Goal: Transaction & Acquisition: Purchase product/service

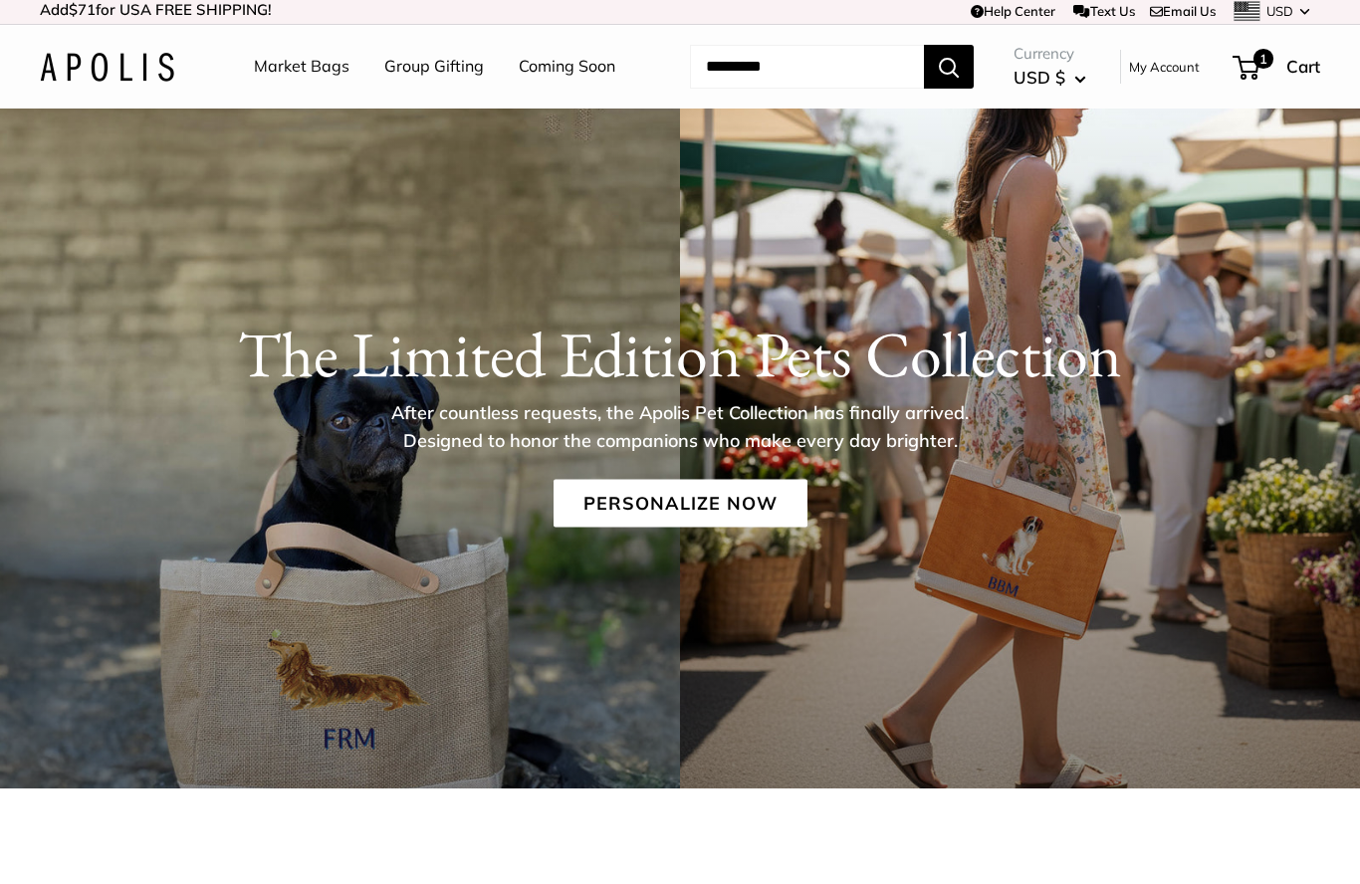
scroll to position [8, 0]
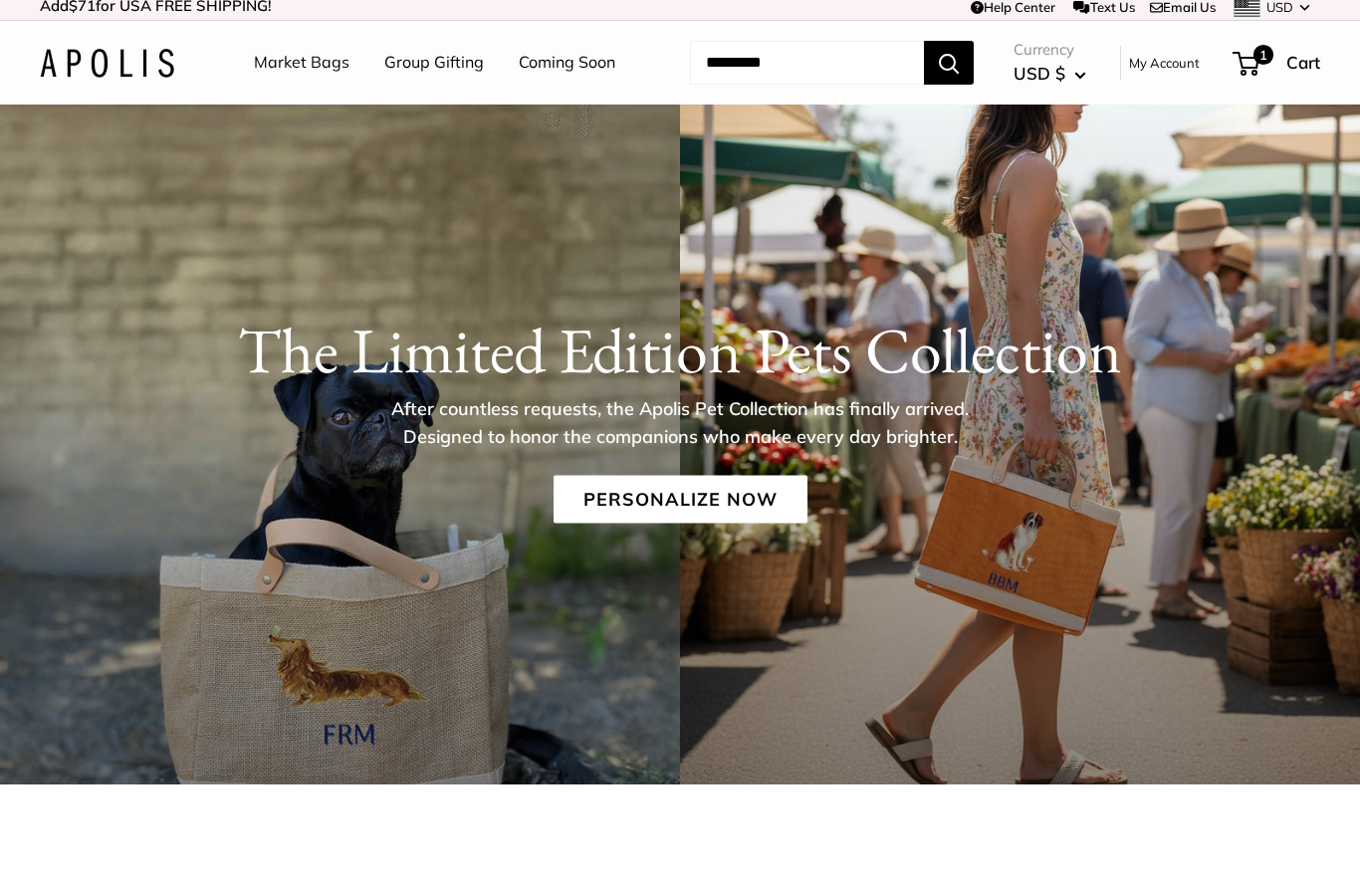
click at [1038, 374] on h1 "The Limited Edition Pets Collection" at bounding box center [680, 351] width 1280 height 76
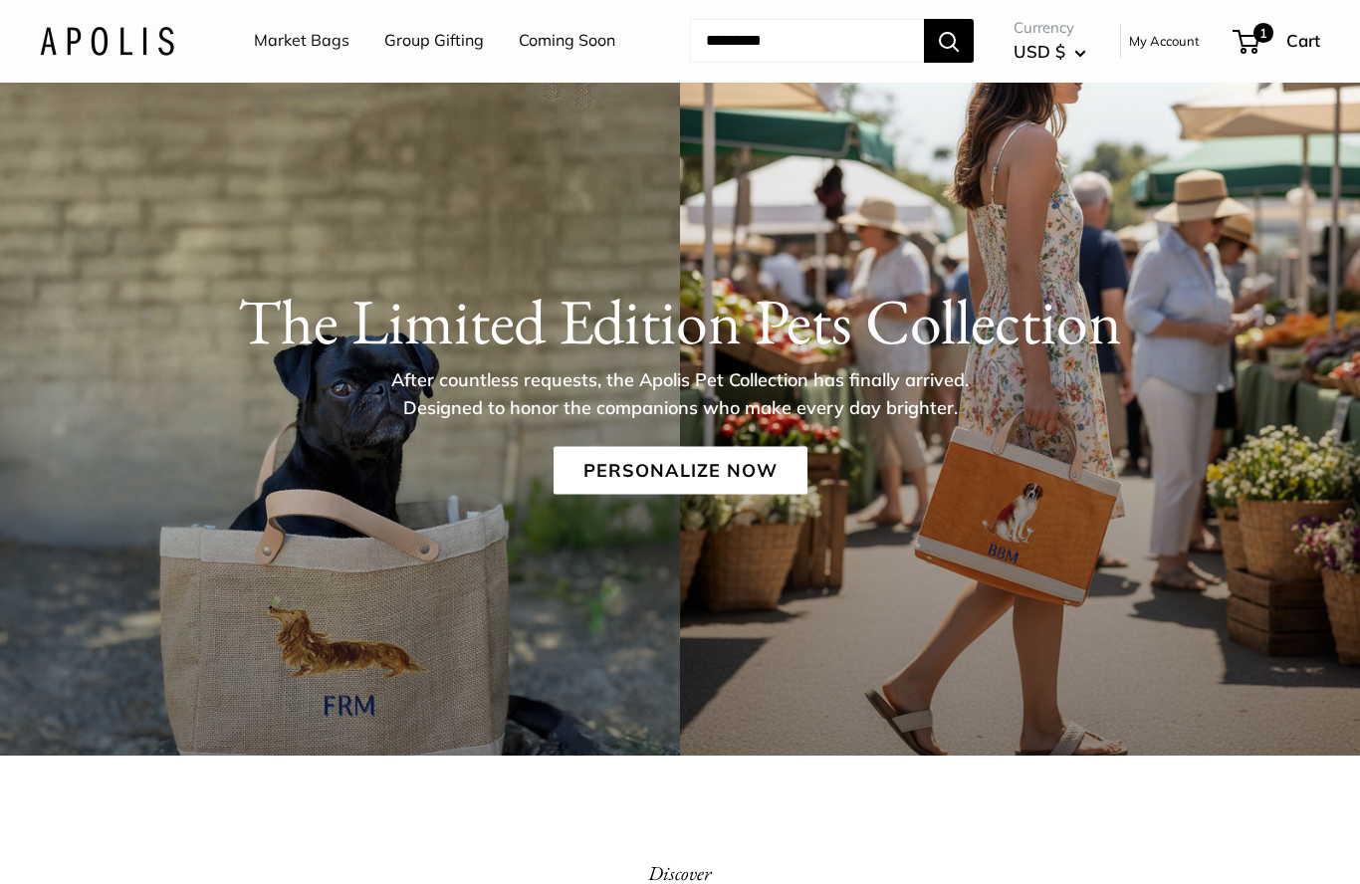
scroll to position [25, 0]
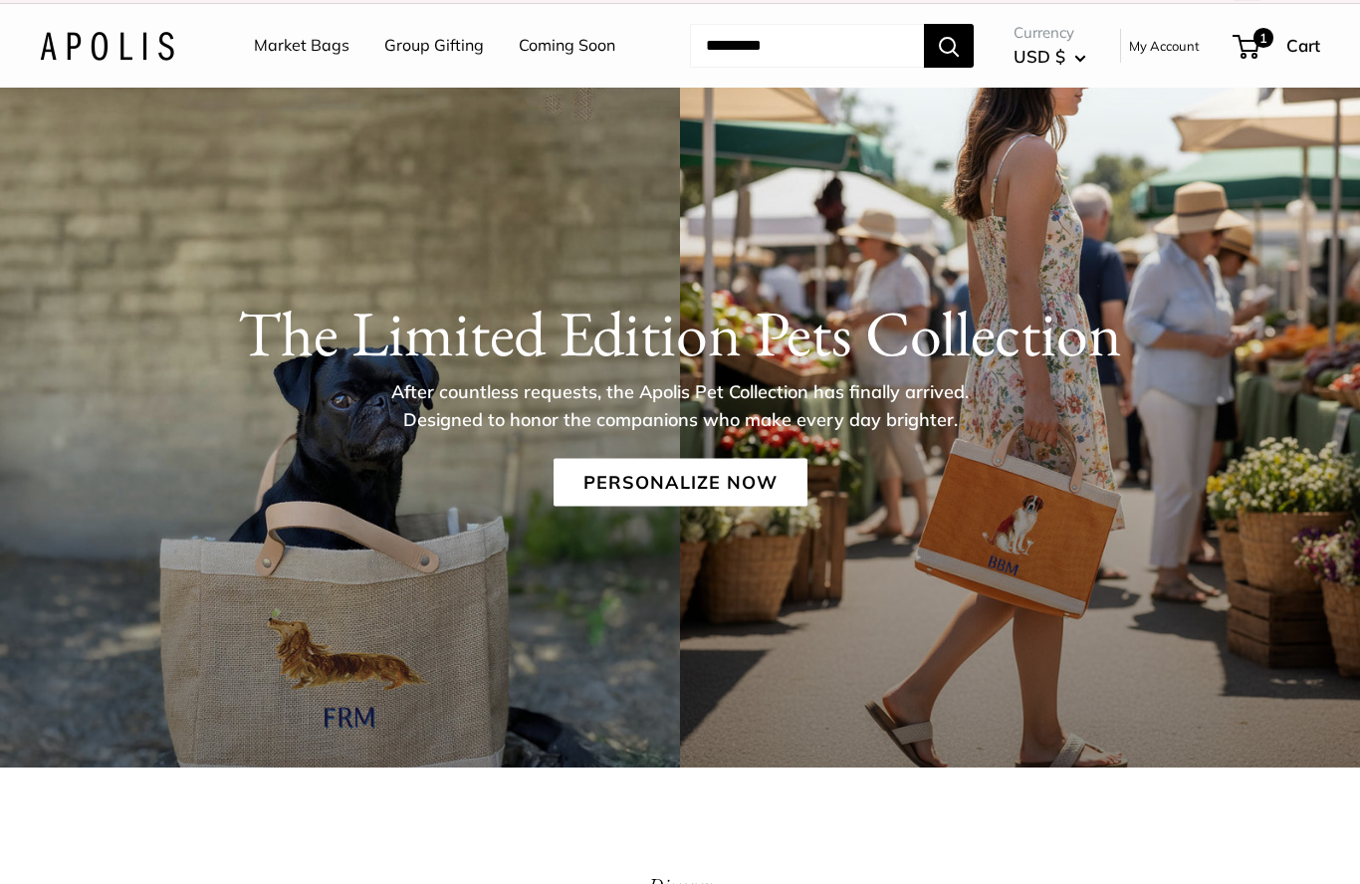
click at [693, 488] on link "Personalize Now" at bounding box center [680, 483] width 254 height 48
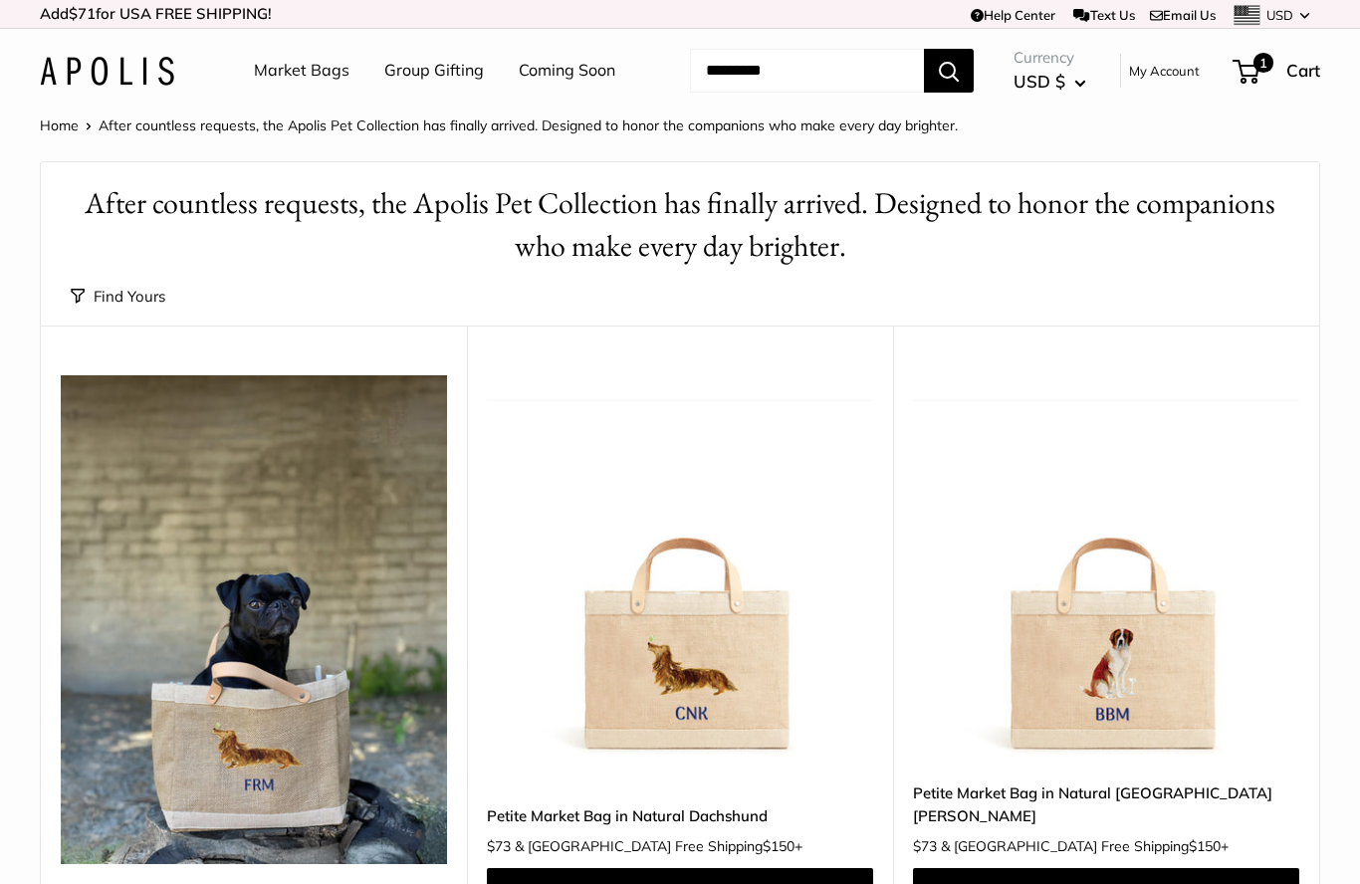
click at [1253, 67] on span "1" at bounding box center [1263, 63] width 20 height 20
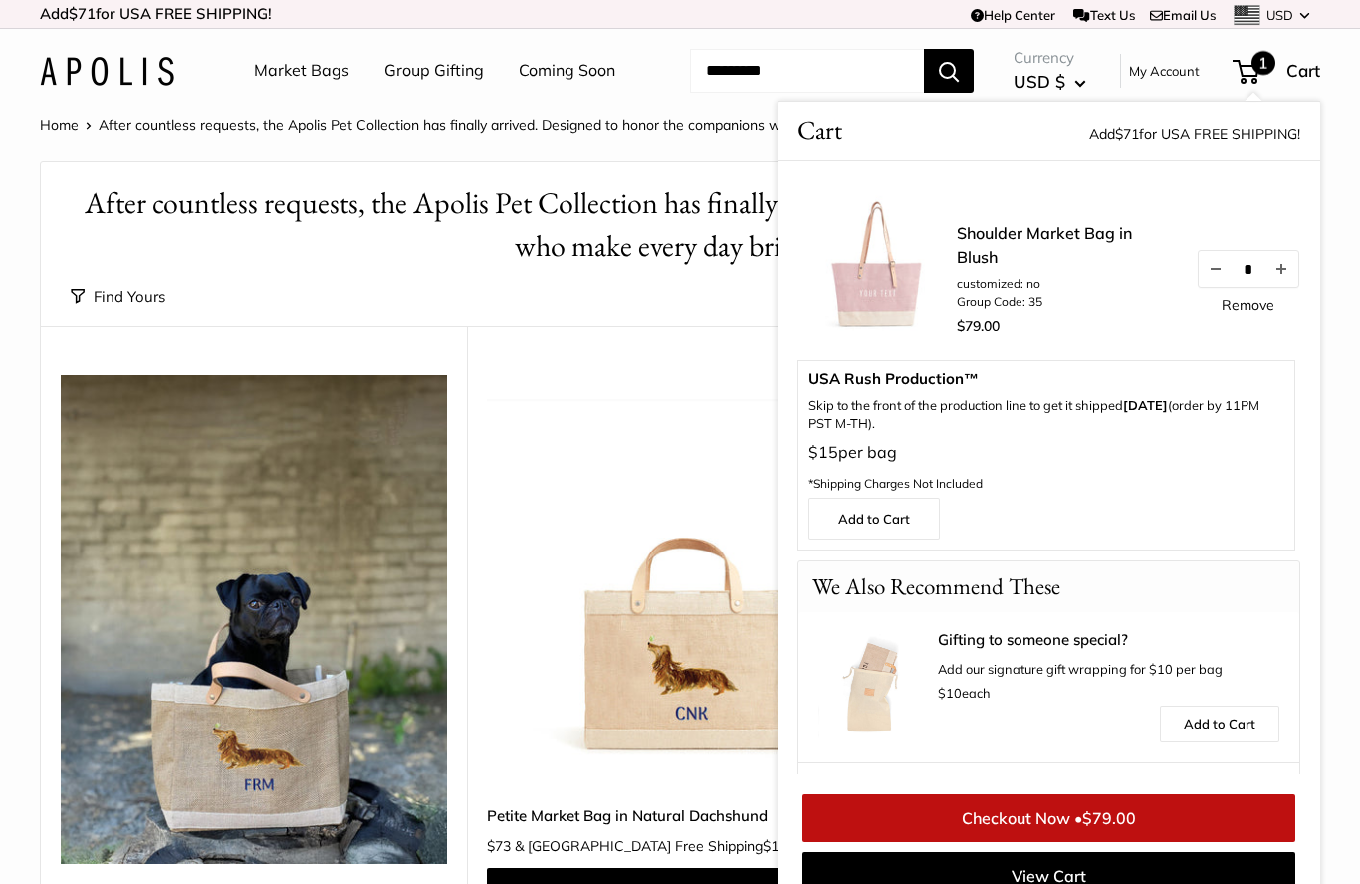
scroll to position [5, 0]
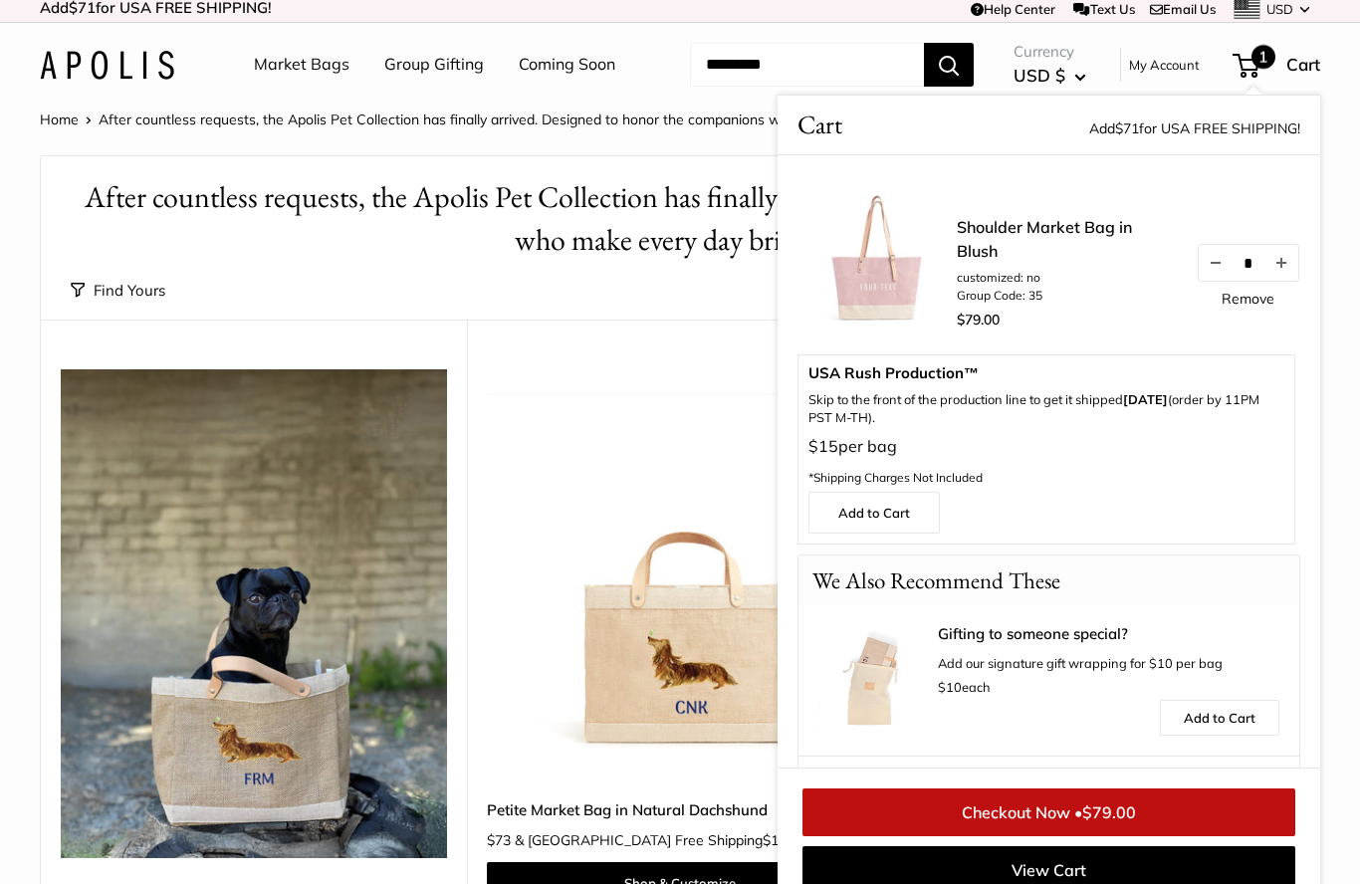
click at [702, 377] on img at bounding box center [680, 563] width 386 height 386
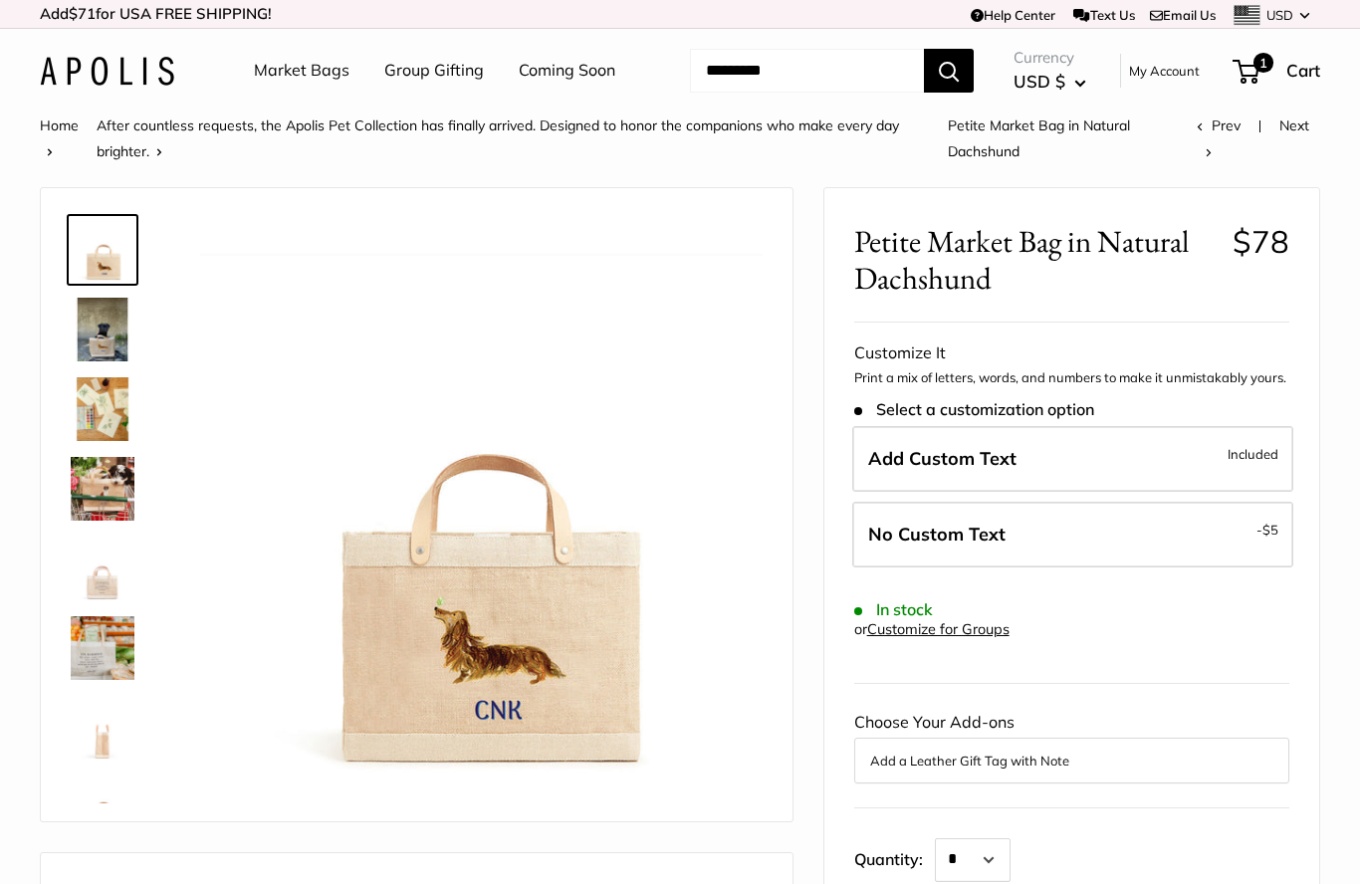
click at [562, 74] on link "Coming Soon" at bounding box center [567, 71] width 97 height 30
